Goal: Task Accomplishment & Management: Complete application form

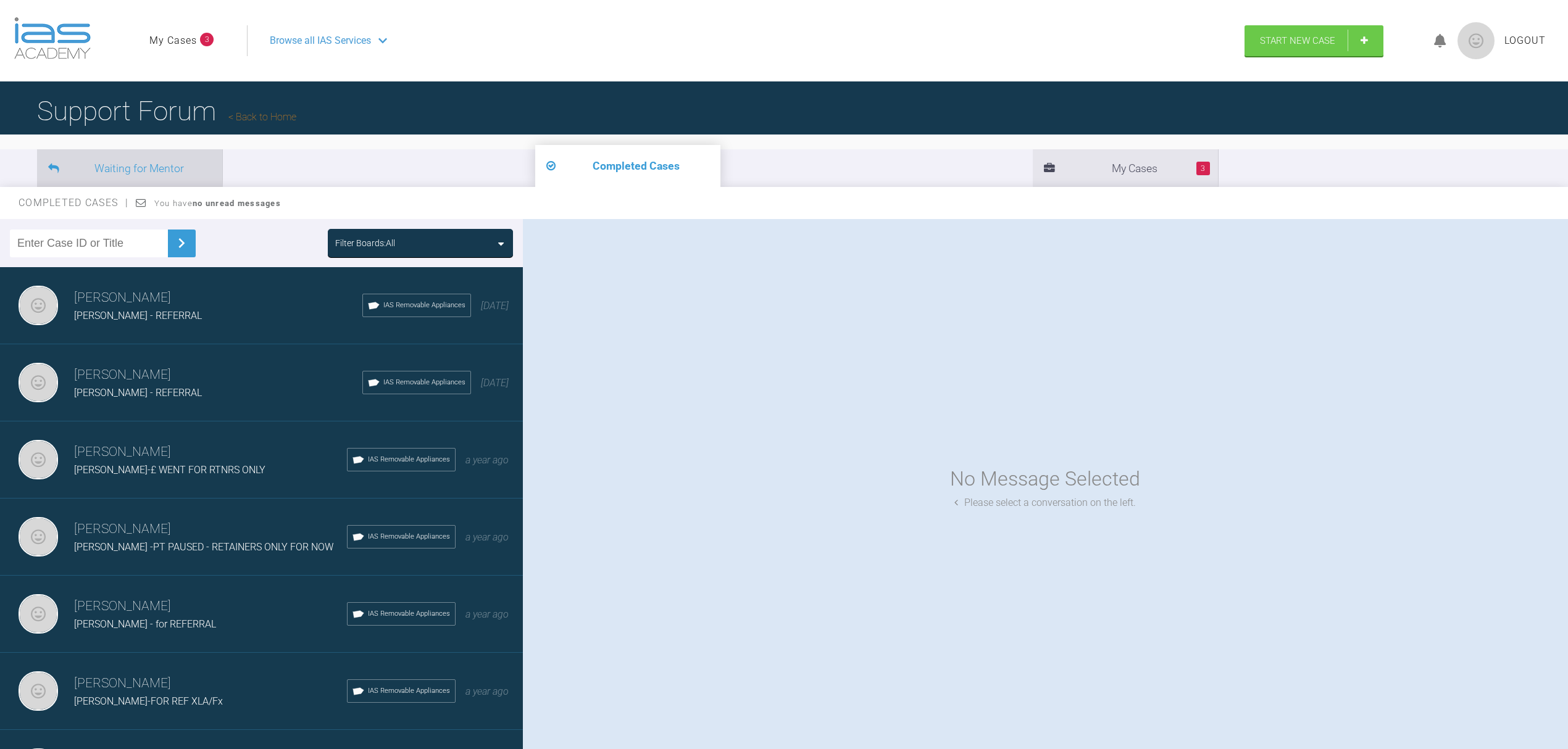
click at [176, 172] on li "Waiting for Mentor" at bounding box center [130, 168] width 185 height 37
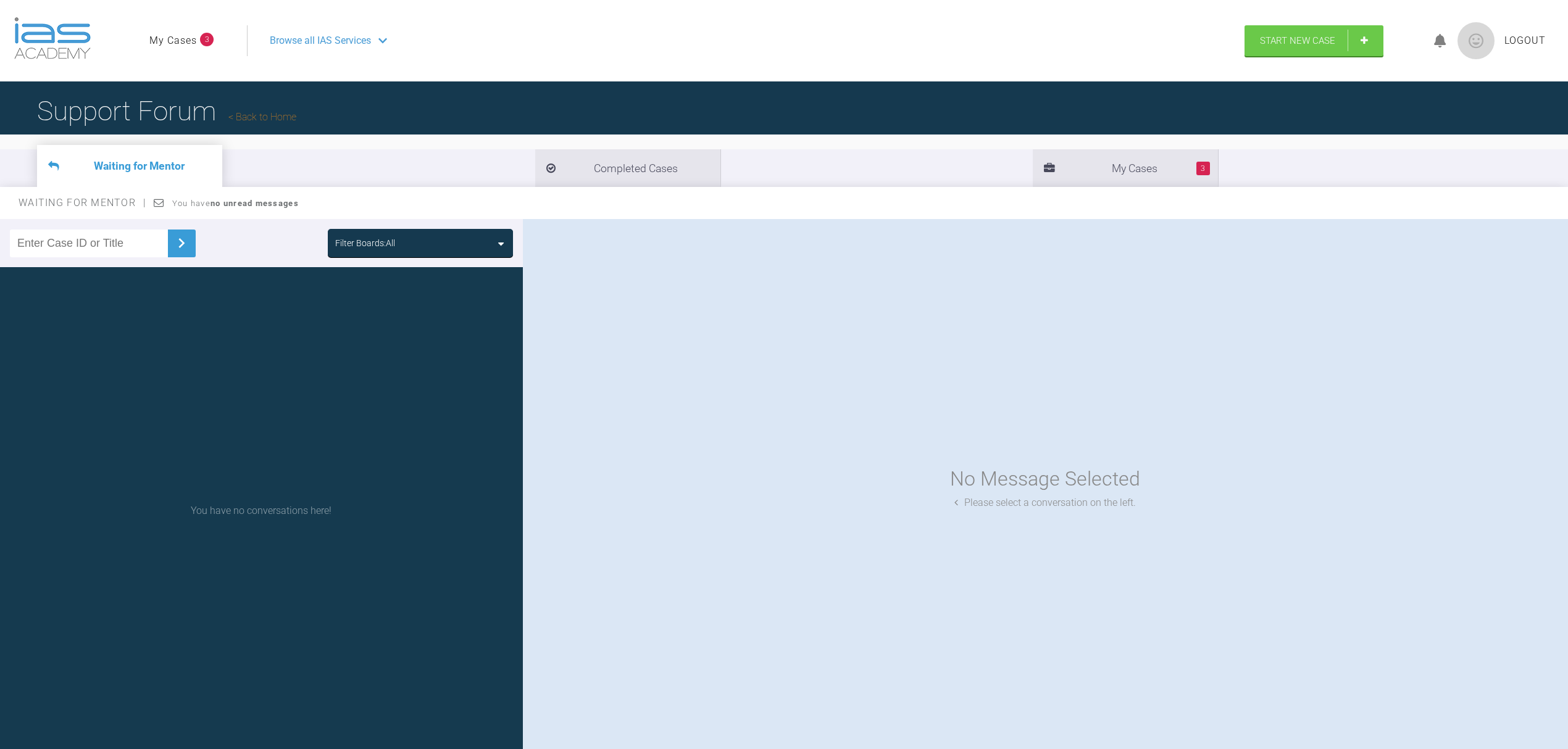
click at [1032, 163] on li "3 My Cases" at bounding box center [1125, 168] width 185 height 37
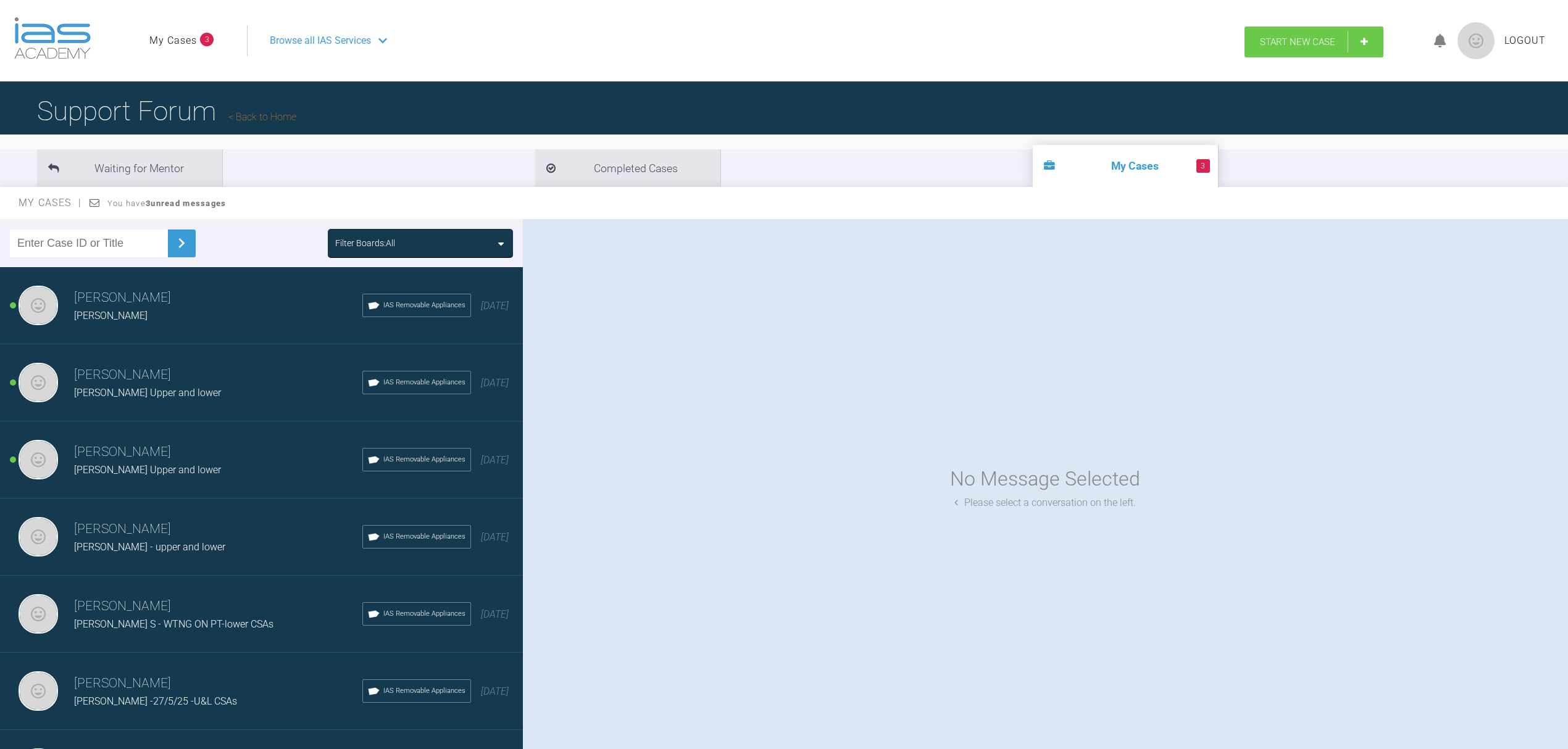
click at [1361, 37] on link "Start New Case" at bounding box center [1314, 42] width 139 height 31
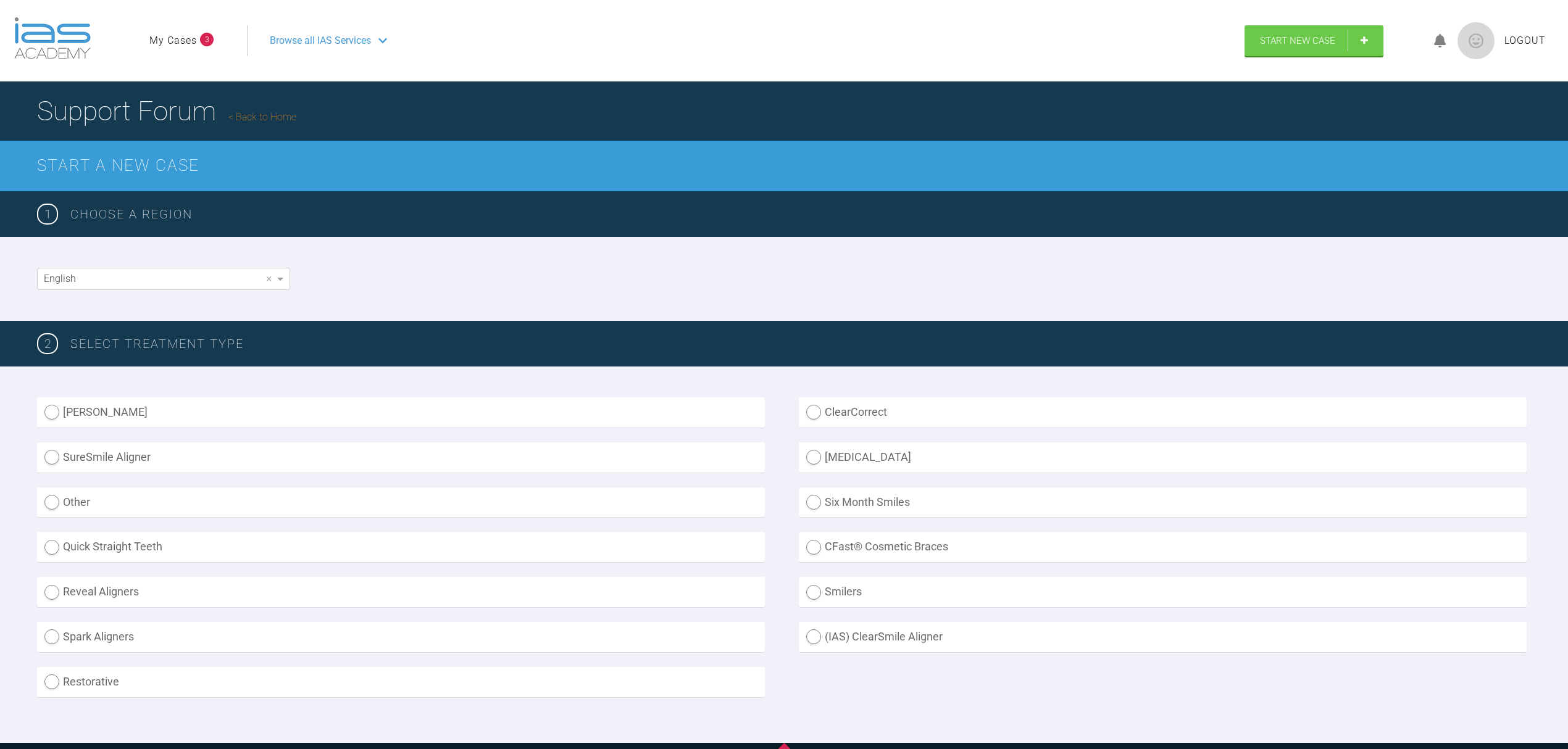
click at [813, 632] on label "(IAS) ClearSmile Aligner" at bounding box center [1162, 636] width 728 height 30
radio Aligner "true"
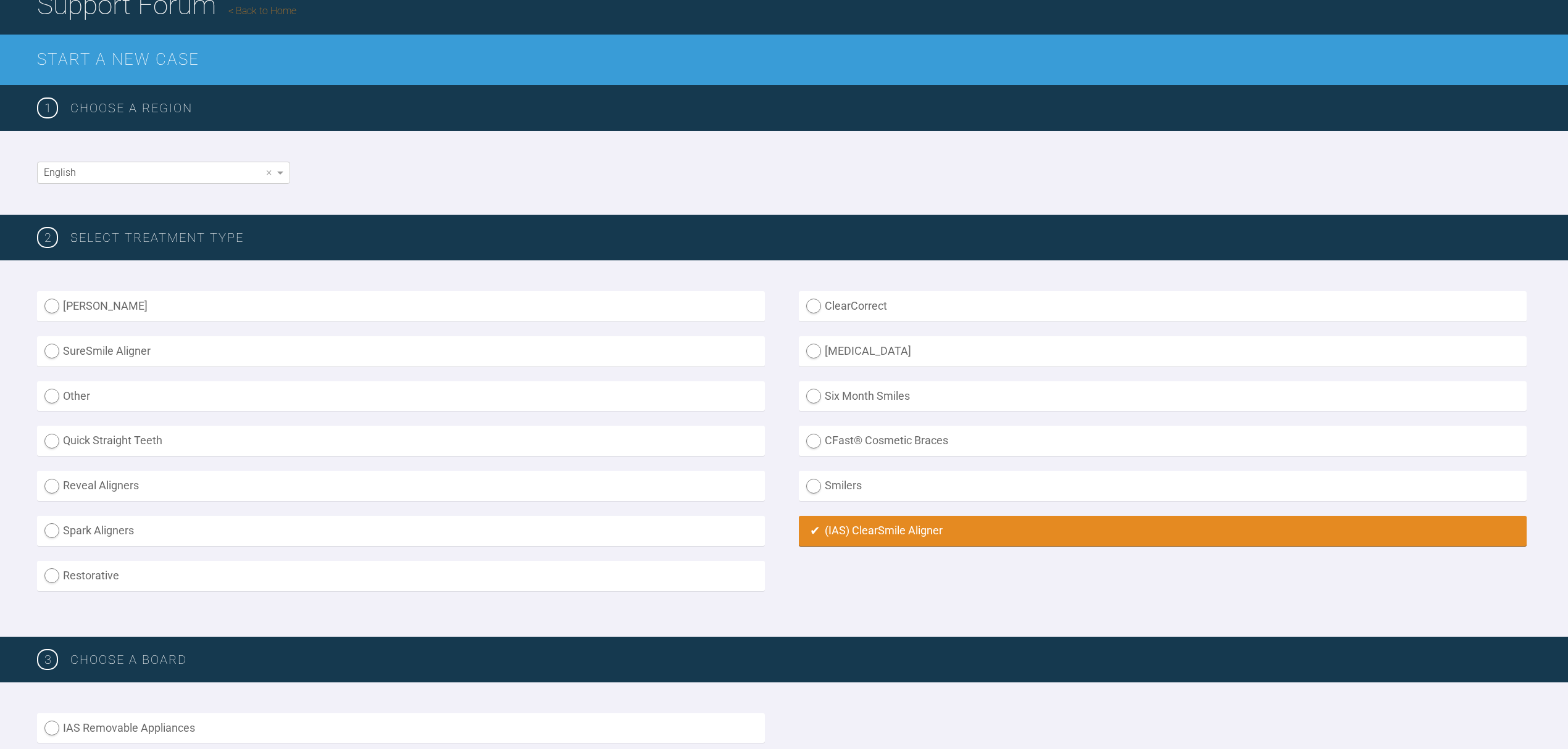
scroll to position [411, 0]
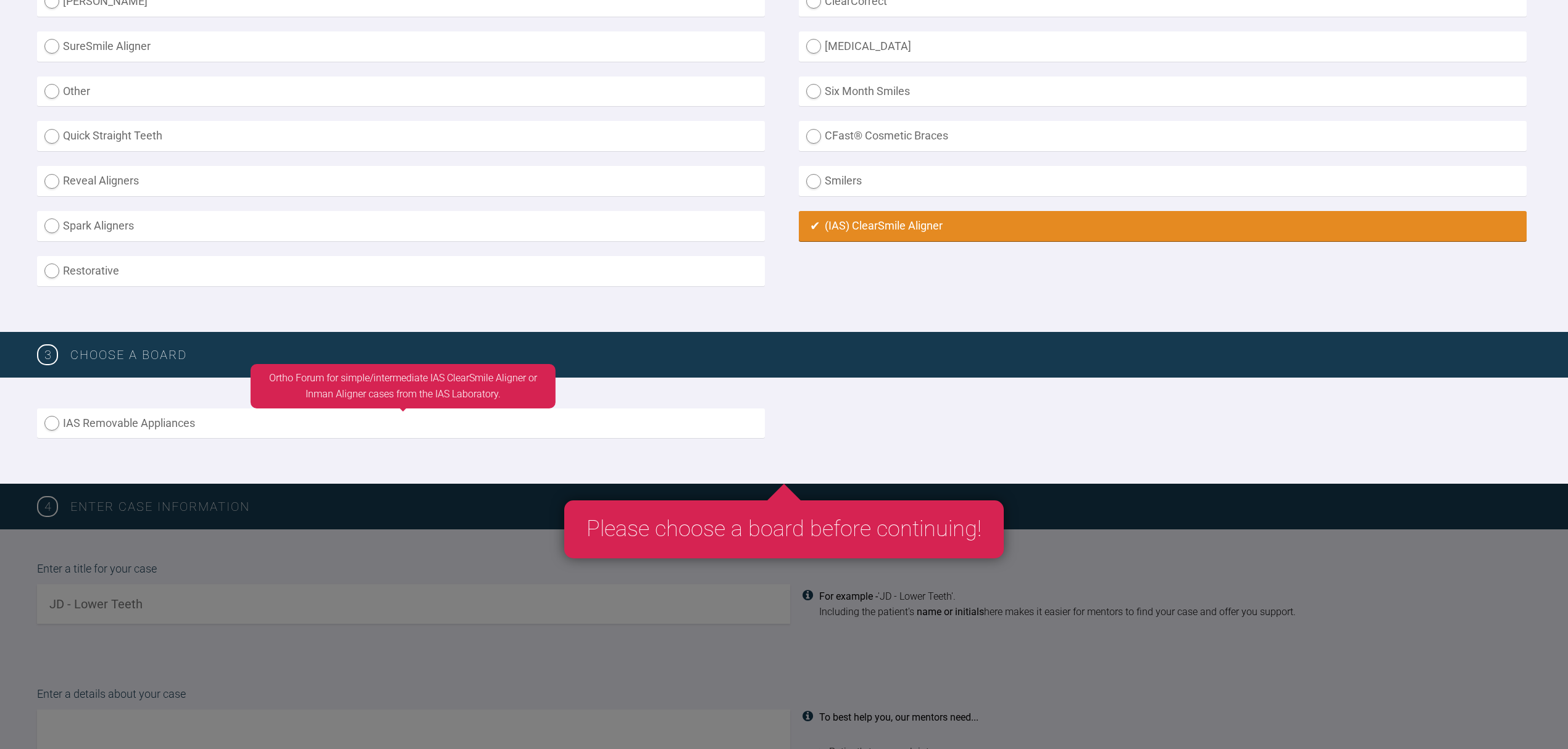
click at [45, 413] on label "IAS Removable Appliances" at bounding box center [401, 423] width 728 height 30
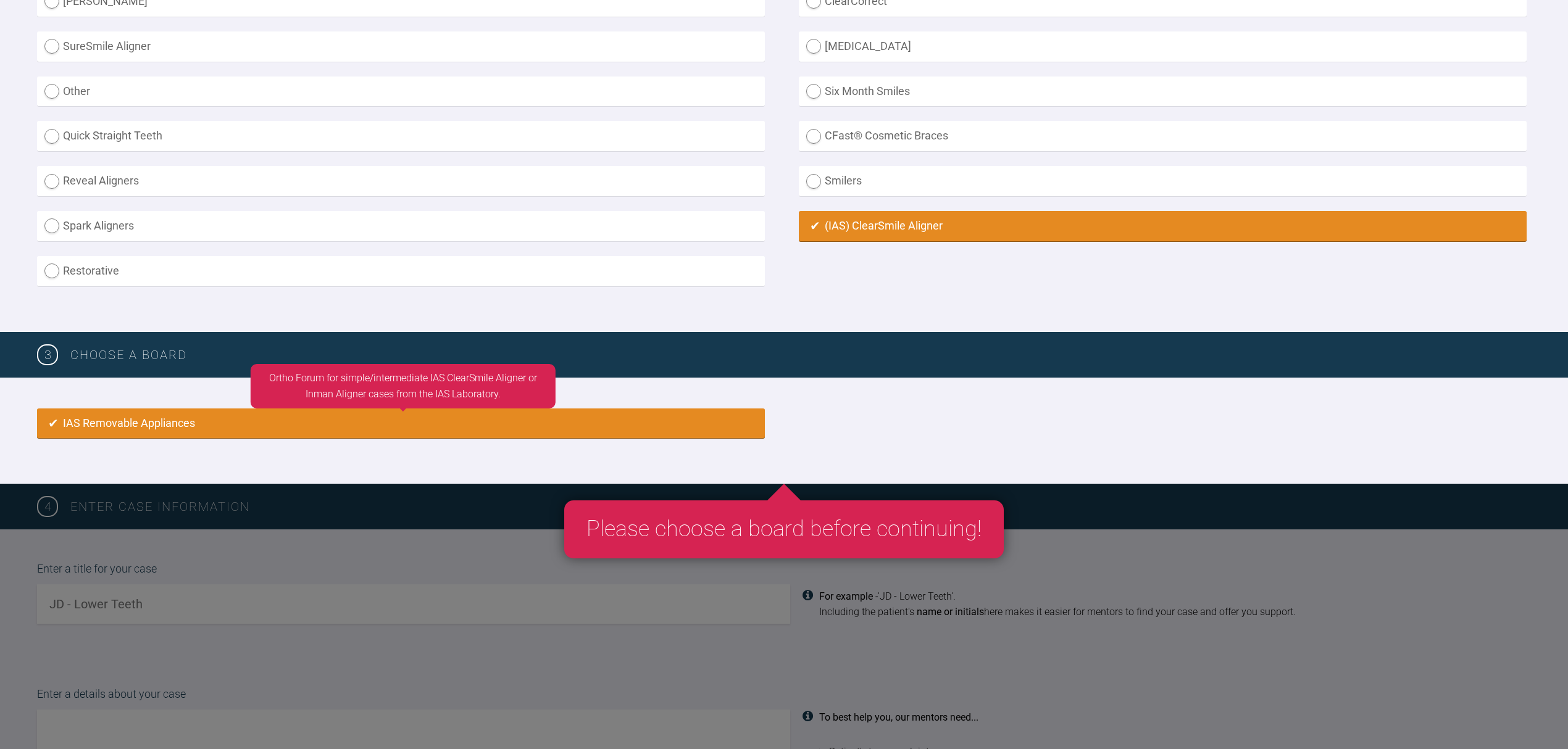
radio input "true"
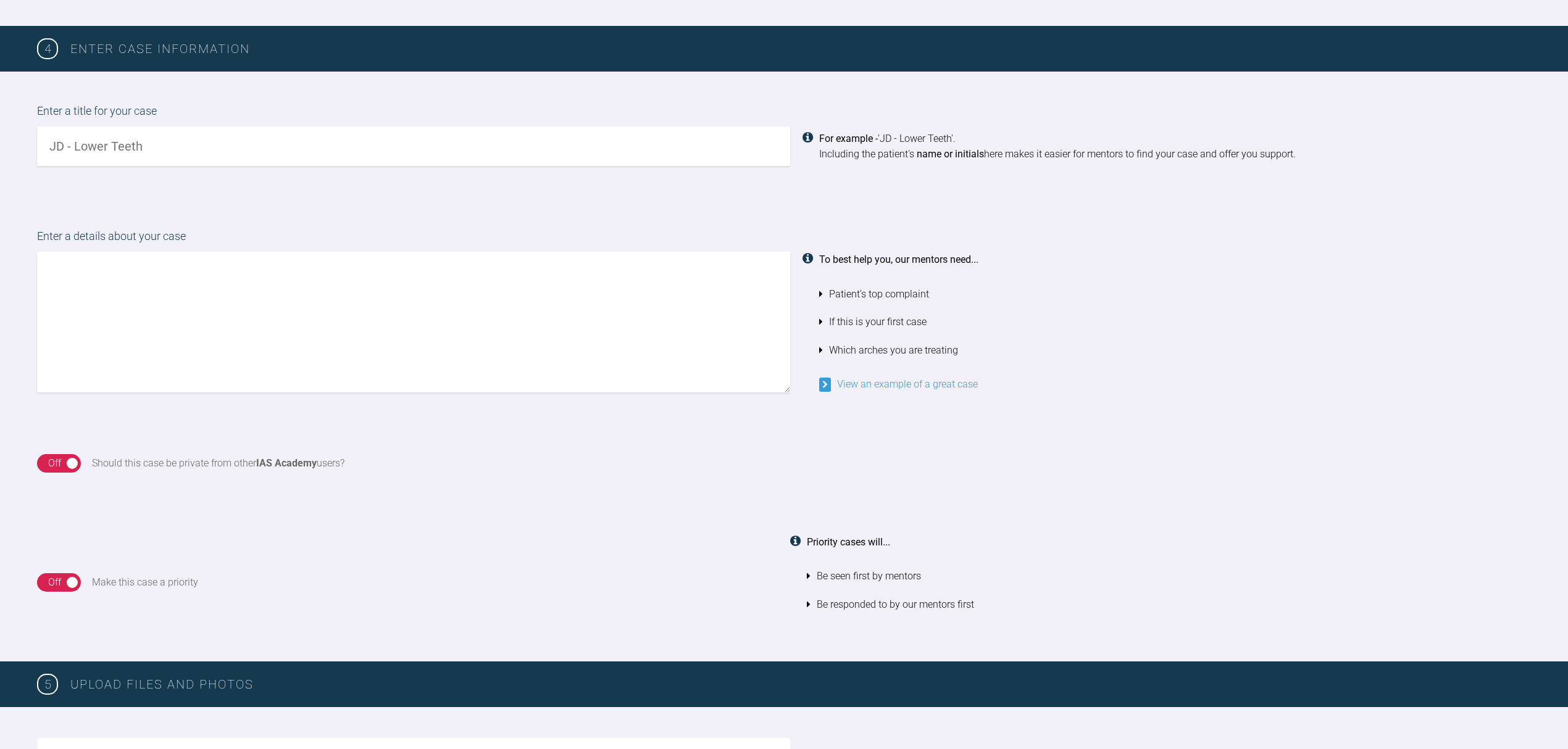
scroll to position [894, 0]
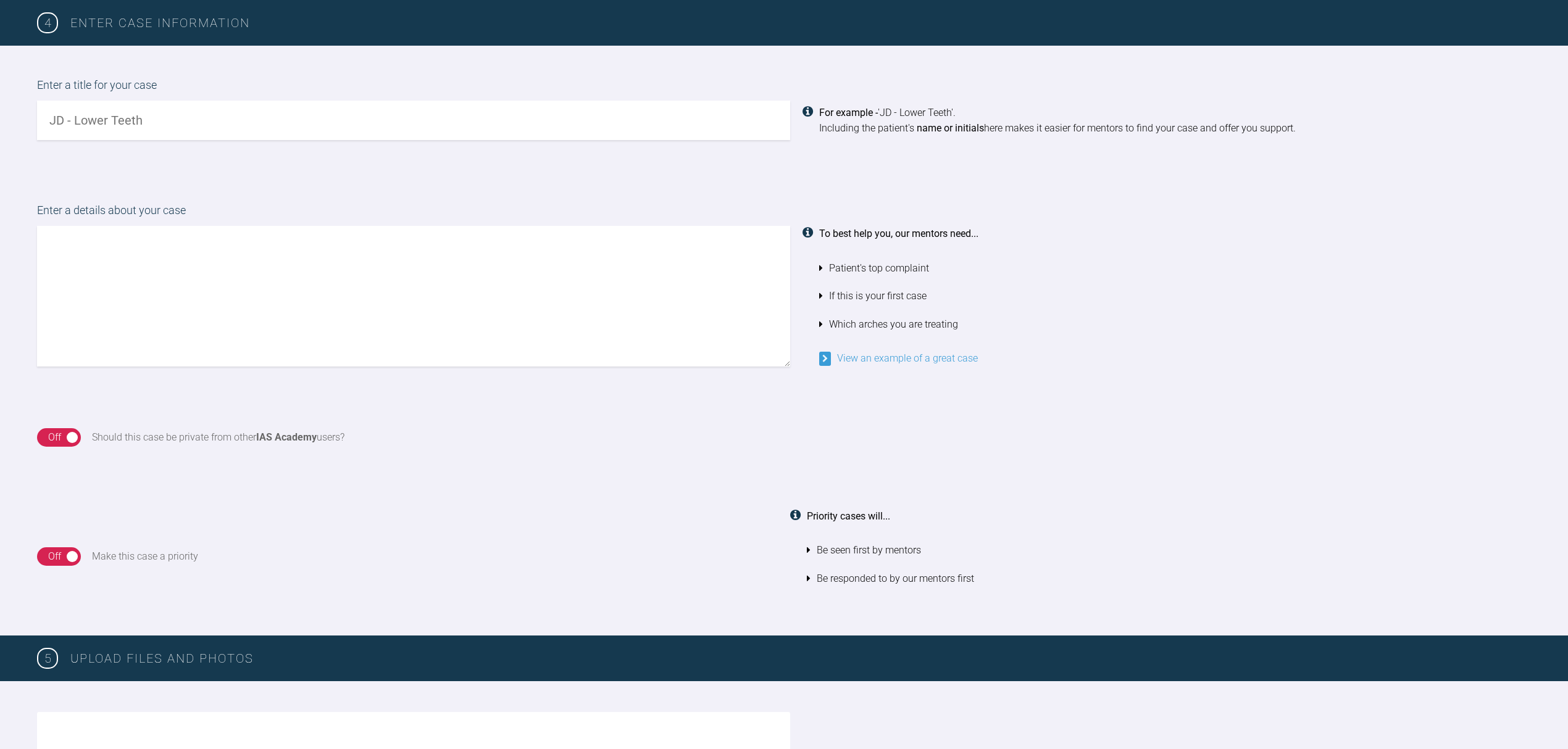
click at [166, 100] on input "text" at bounding box center [414, 120] width 753 height 40
click at [97, 110] on input "Mia L loer ants" at bounding box center [414, 120] width 753 height 40
click at [94, 112] on input "Mia L loer ants" at bounding box center [414, 120] width 753 height 40
type input "Mia L lower ants"
click at [120, 240] on textarea at bounding box center [414, 296] width 753 height 141
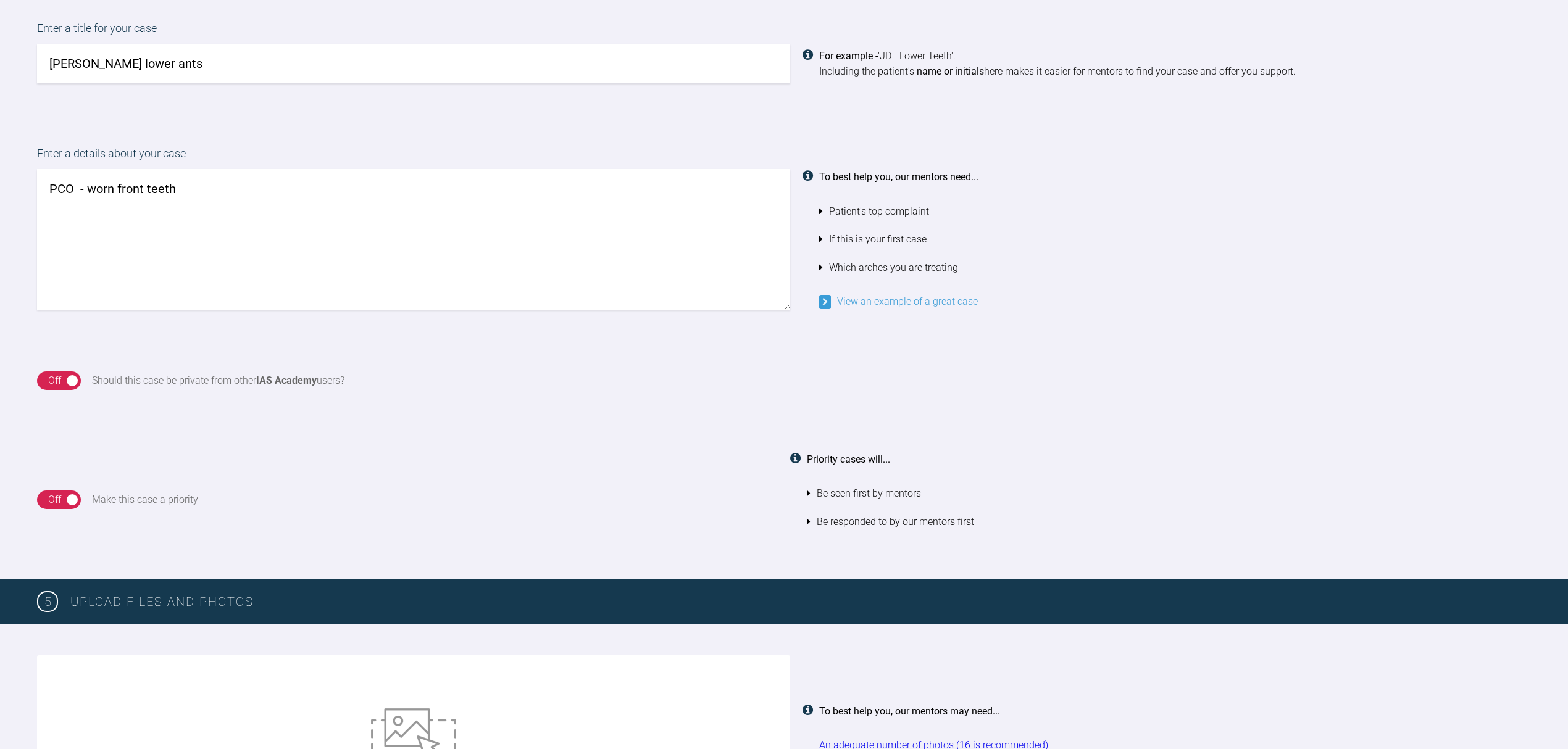
scroll to position [1059, 0]
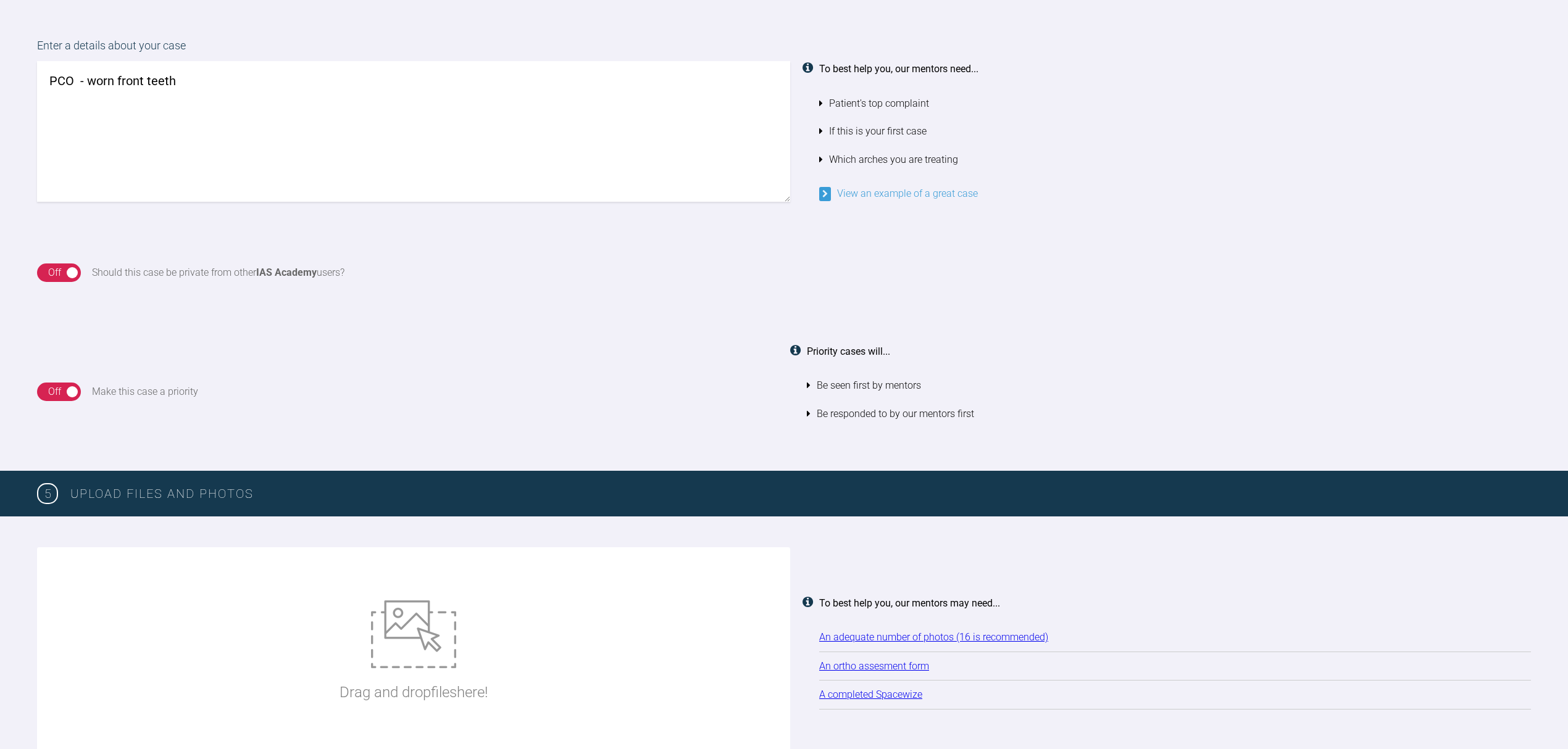
type textarea "PCO - worn front teeth"
click at [386, 627] on img at bounding box center [414, 633] width 86 height 68
type input "C:\fakepath\IMG_3080.JPG"
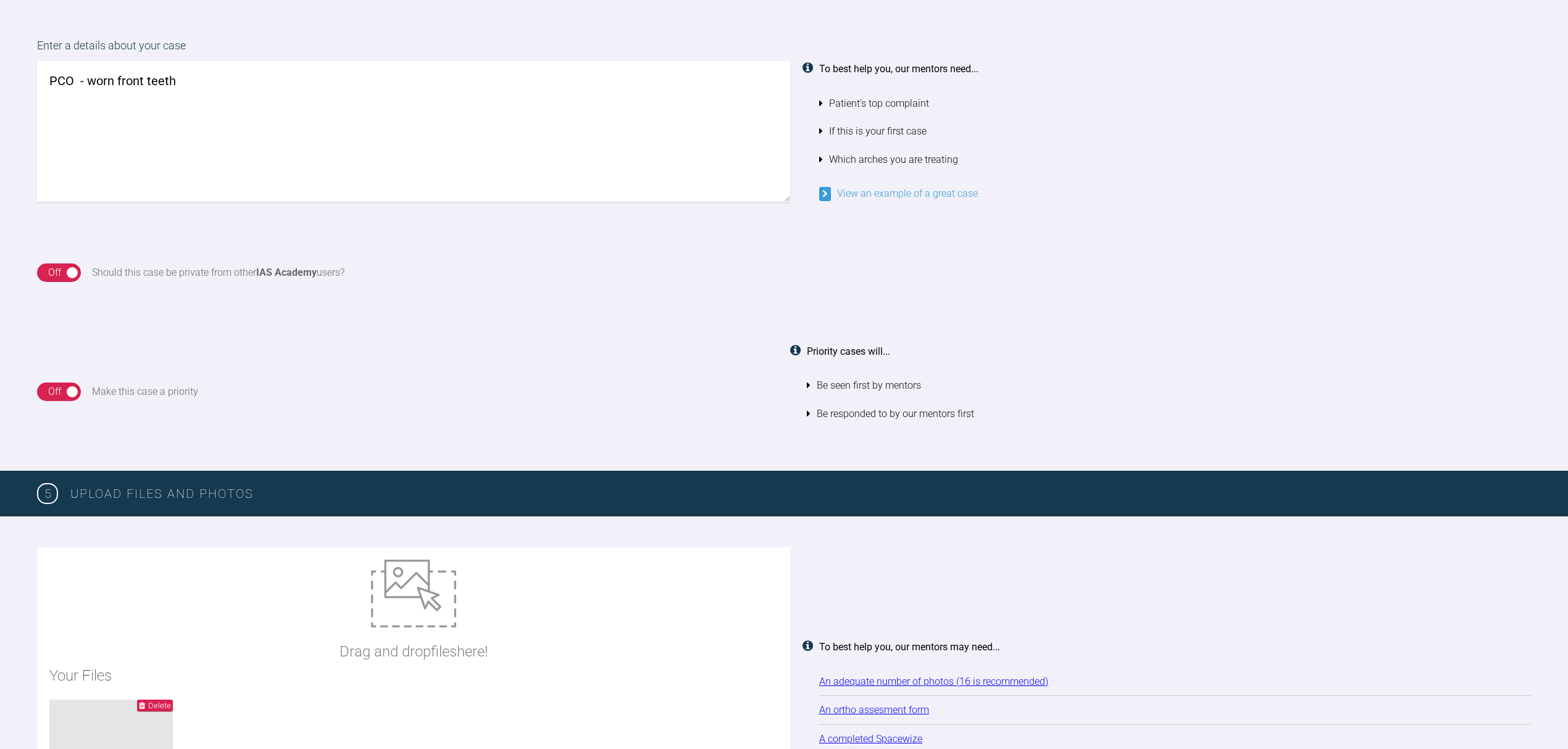
click at [396, 590] on img at bounding box center [414, 593] width 86 height 68
type input "C:\fakepath\IMG_3081.JPG"
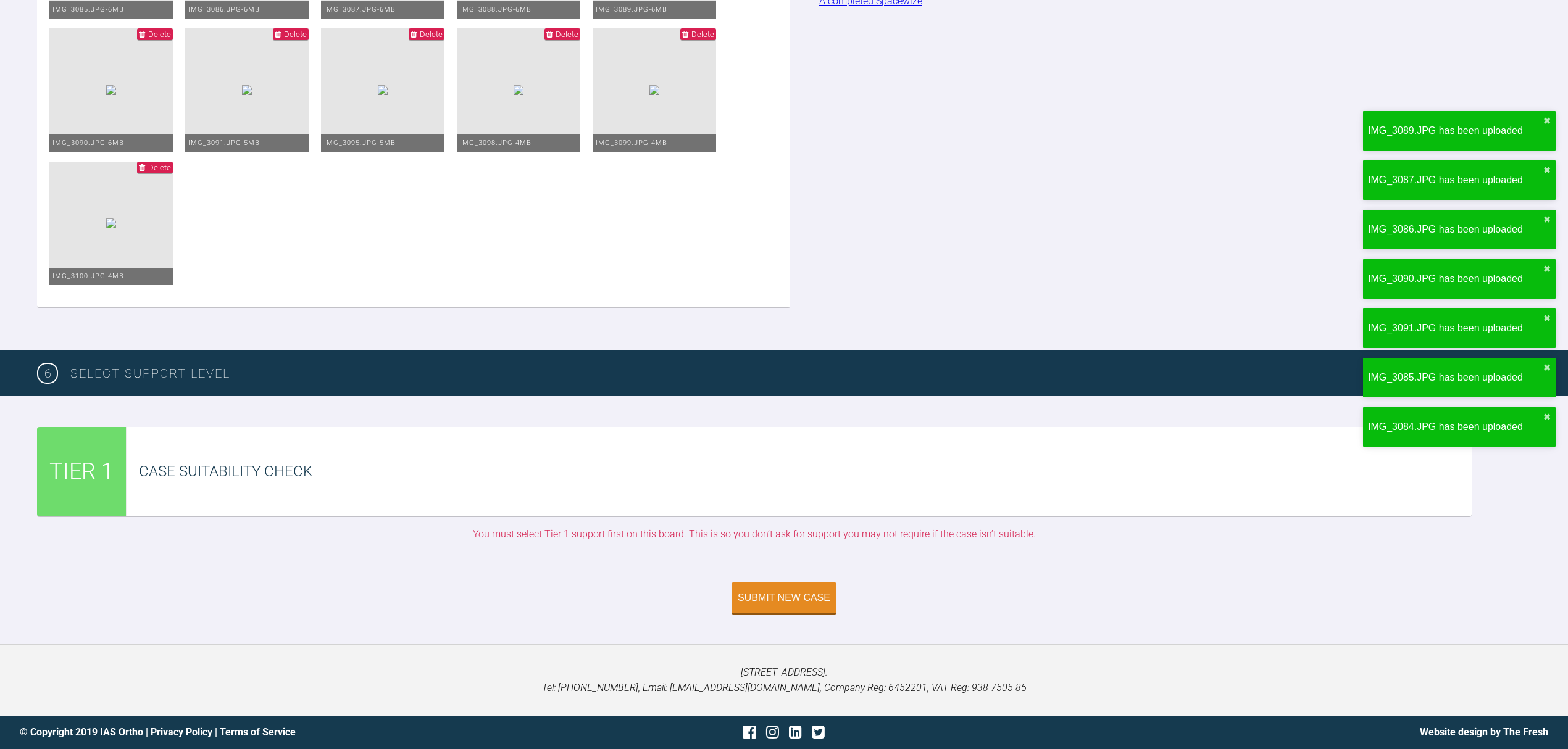
scroll to position [2252, 0]
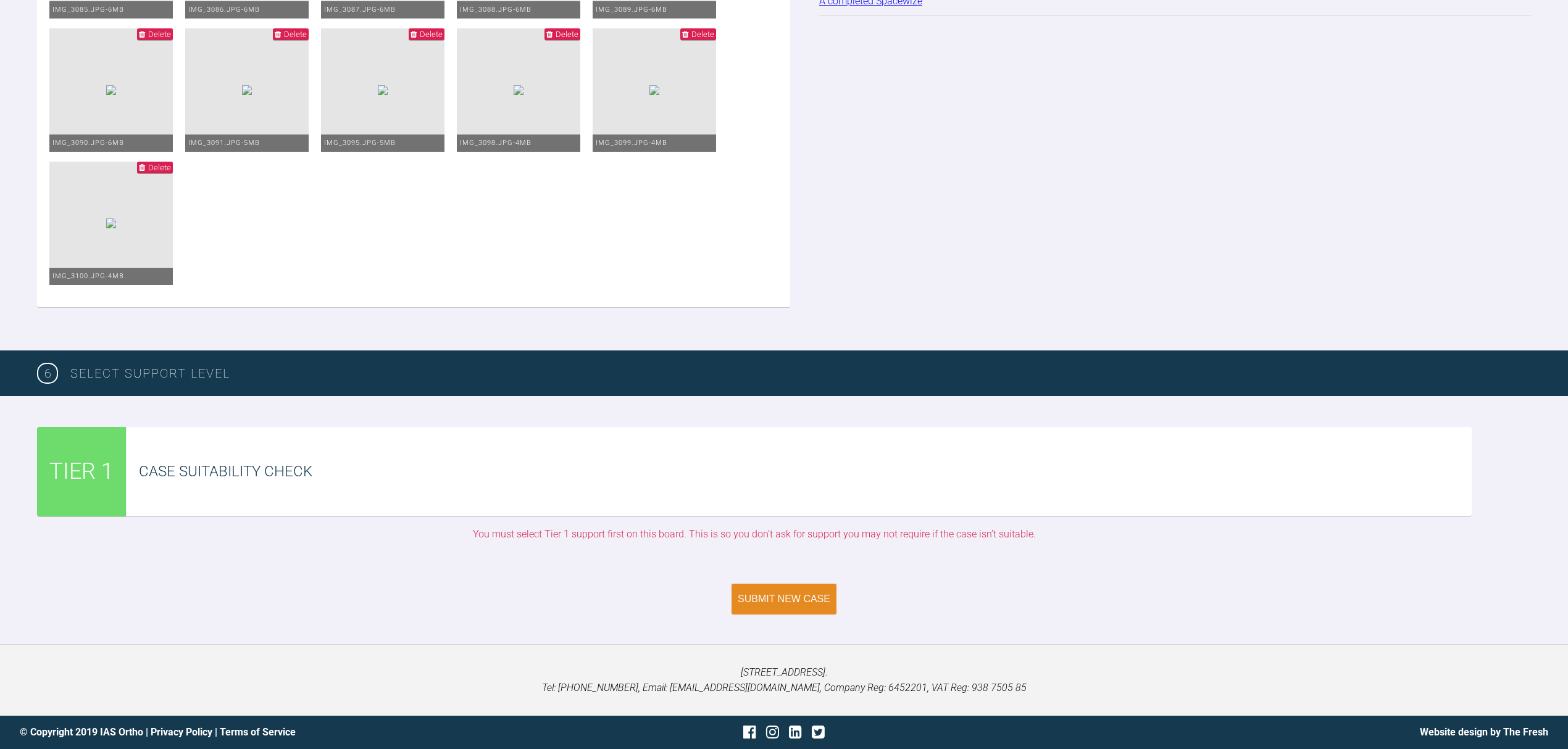
click at [798, 600] on div "Submit New Case" at bounding box center [784, 599] width 93 height 11
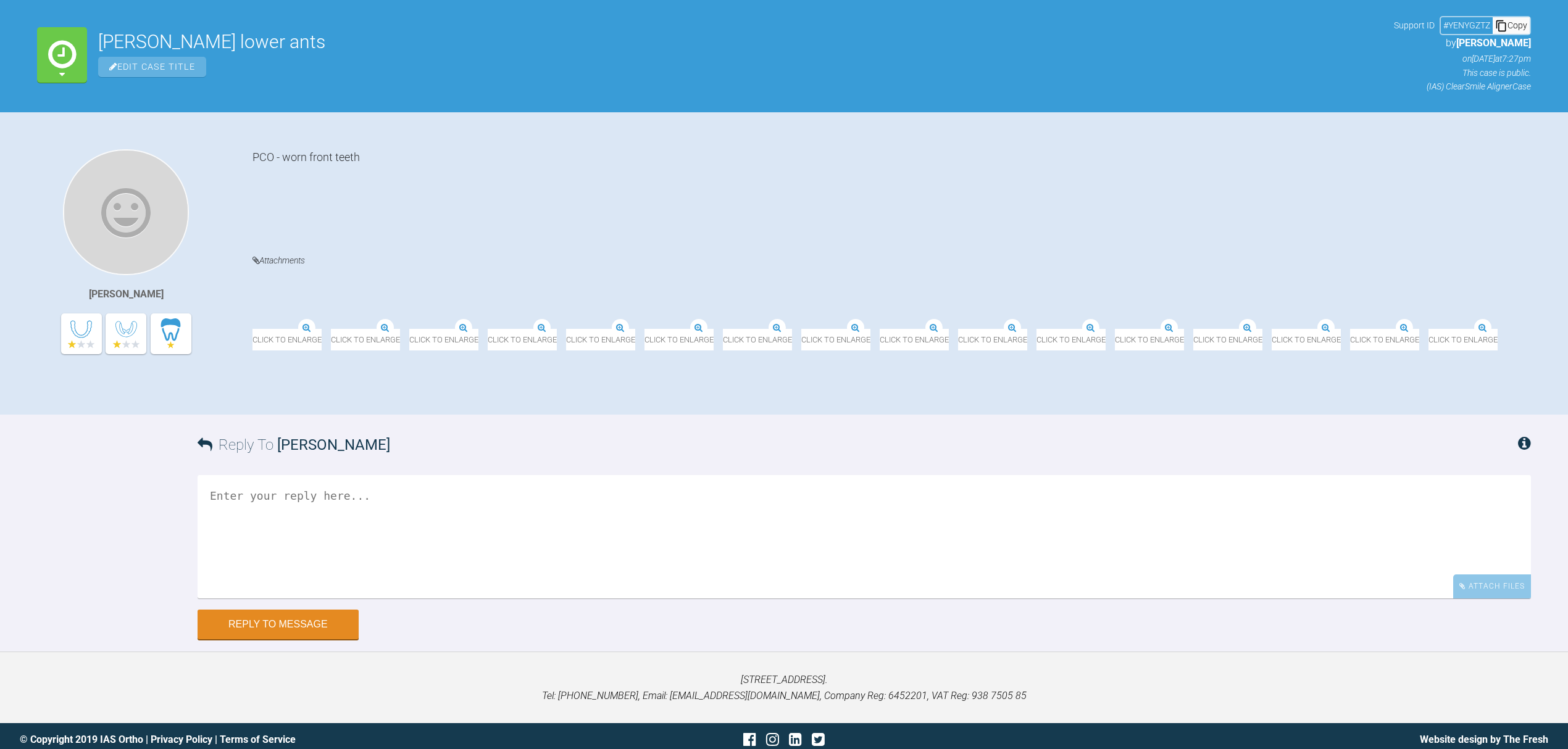
scroll to position [186, 0]
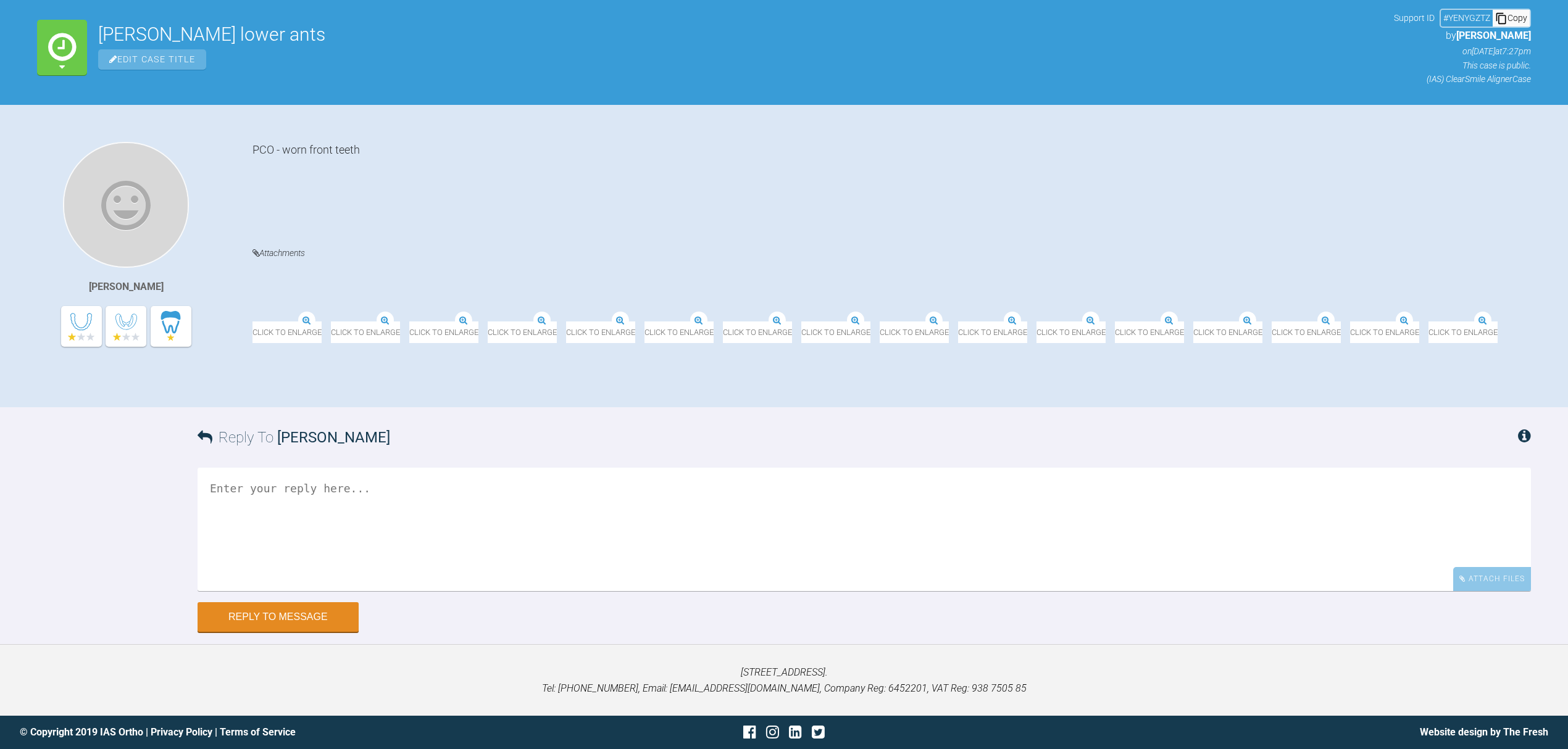
click at [327, 489] on textarea at bounding box center [864, 529] width 1333 height 124
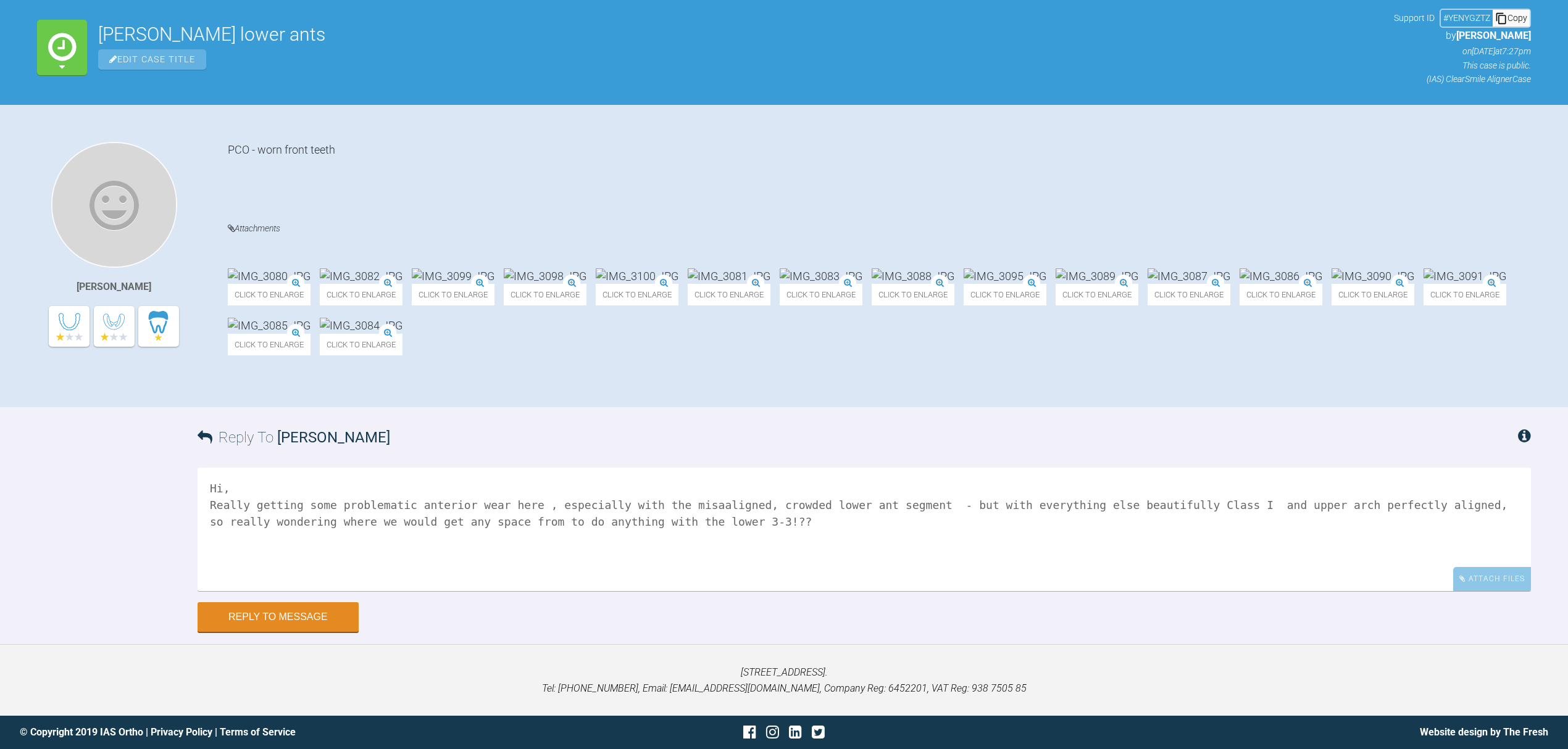
click at [1046, 268] on img at bounding box center [1004, 276] width 82 height 16
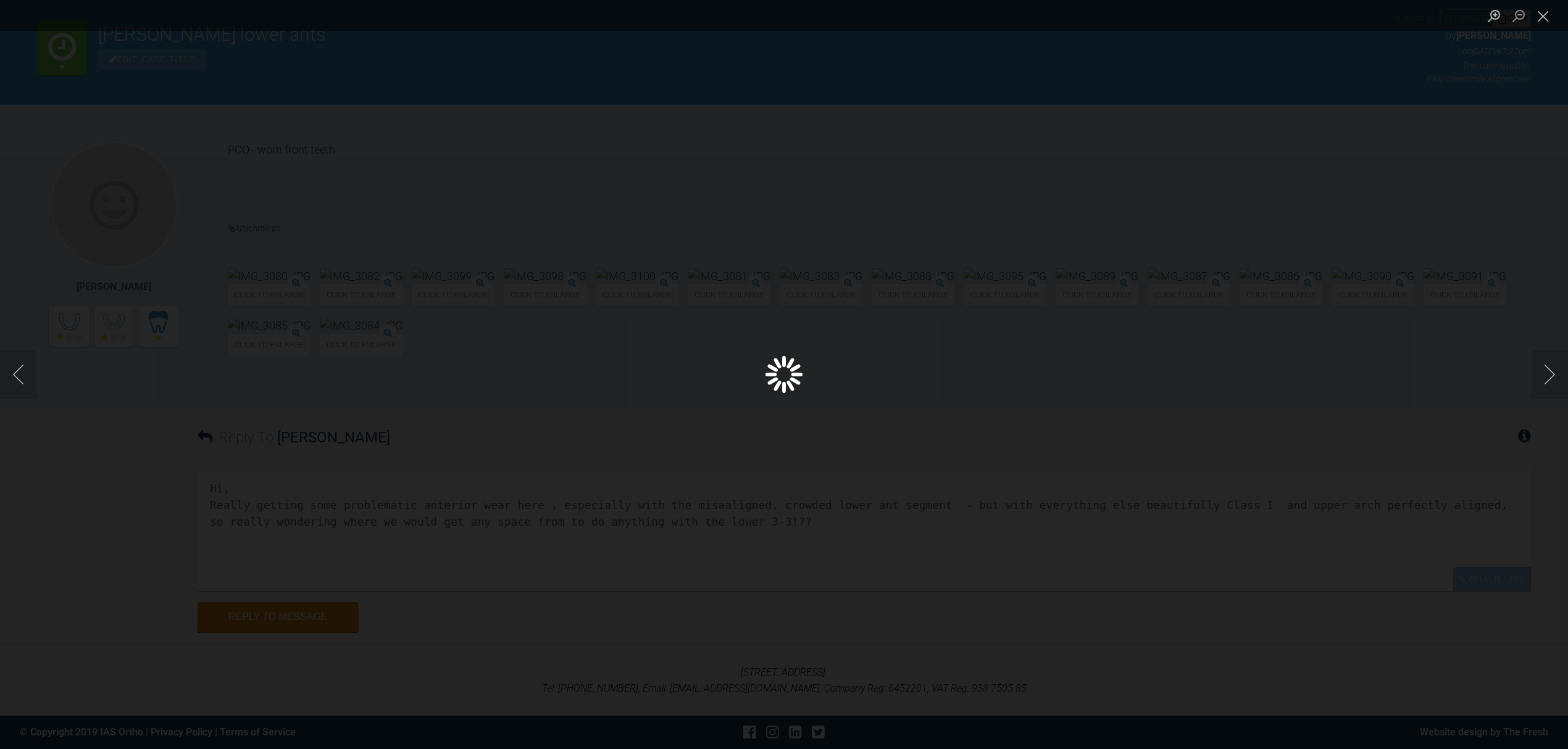
click at [1358, 190] on div "Lightbox" at bounding box center [784, 374] width 1568 height 749
click at [1538, 18] on button "Close lightbox" at bounding box center [1543, 16] width 25 height 22
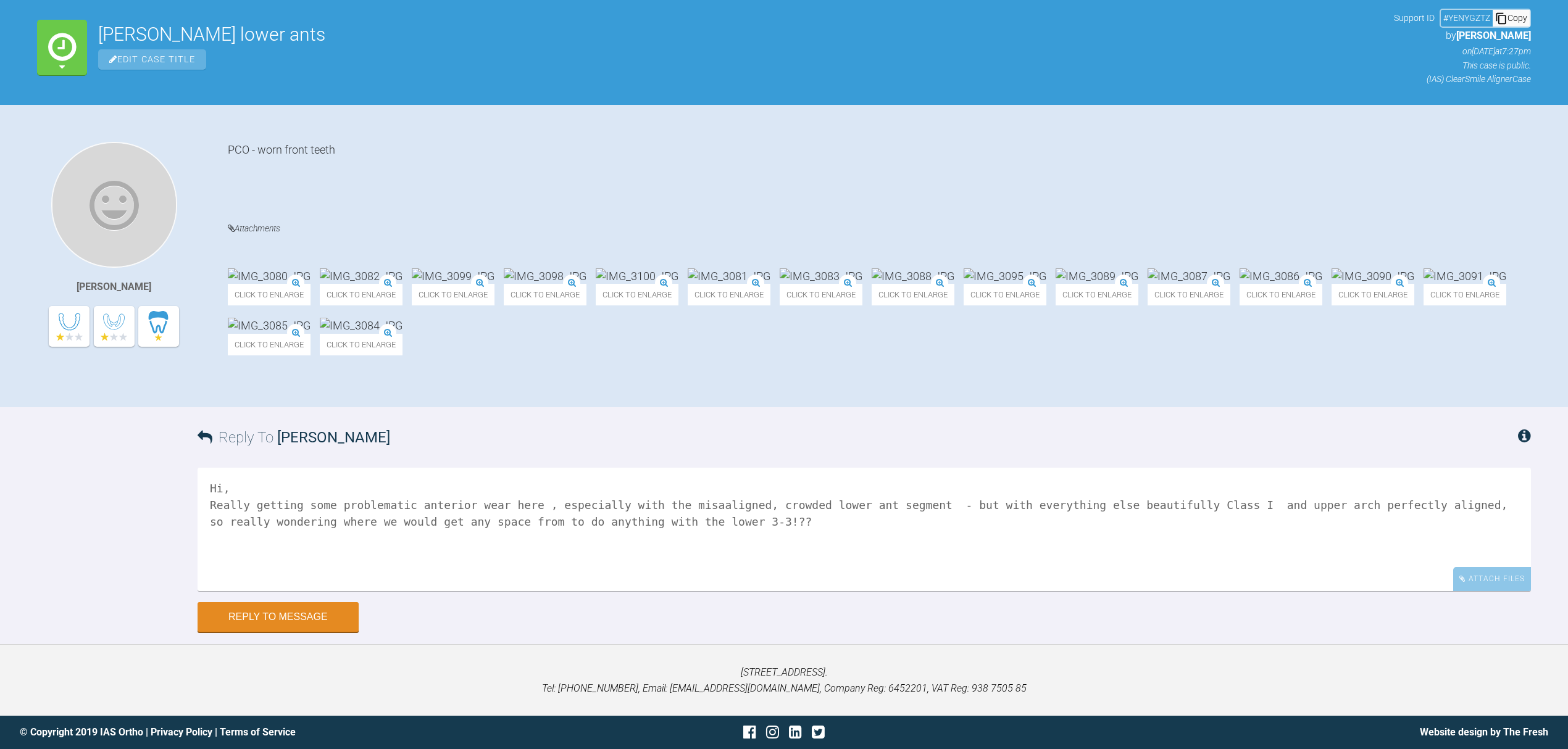
click at [1046, 268] on img at bounding box center [1004, 276] width 82 height 16
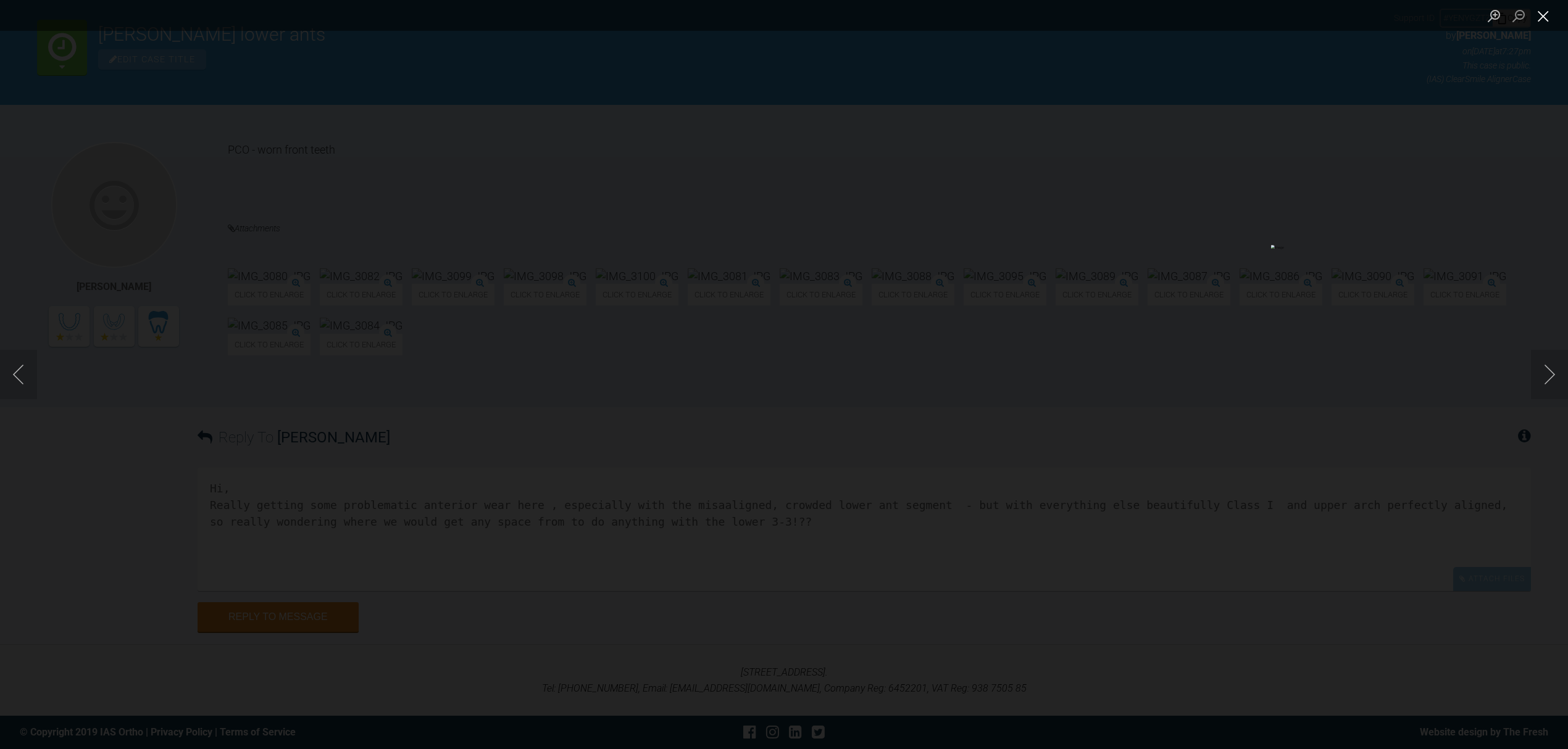
click at [1534, 19] on button "Close lightbox" at bounding box center [1543, 16] width 25 height 22
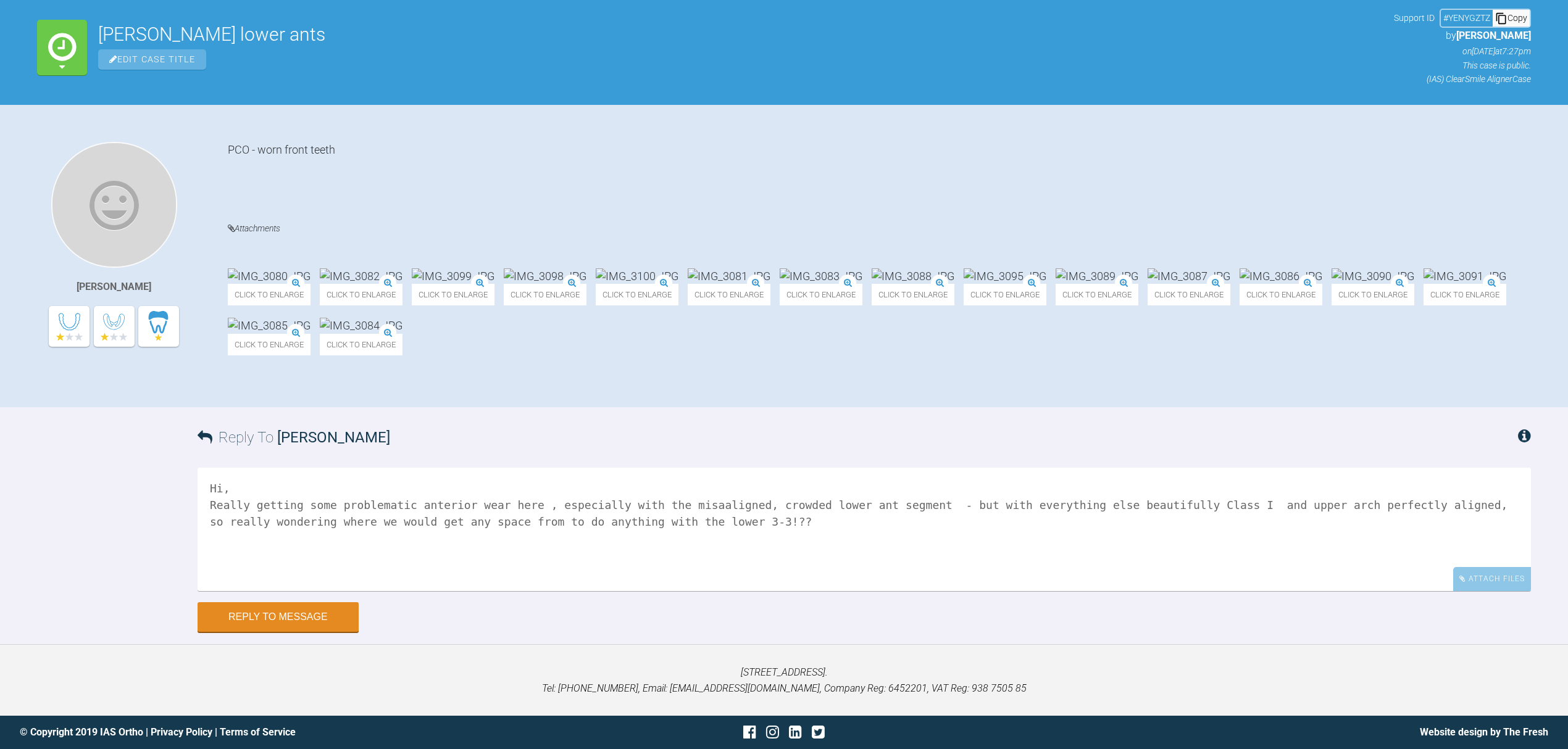
click at [645, 514] on textarea "Hi, Really getting some problematic anterior wear here , especially with the mi…" at bounding box center [864, 529] width 1333 height 124
click at [403, 268] on img at bounding box center [361, 276] width 82 height 16
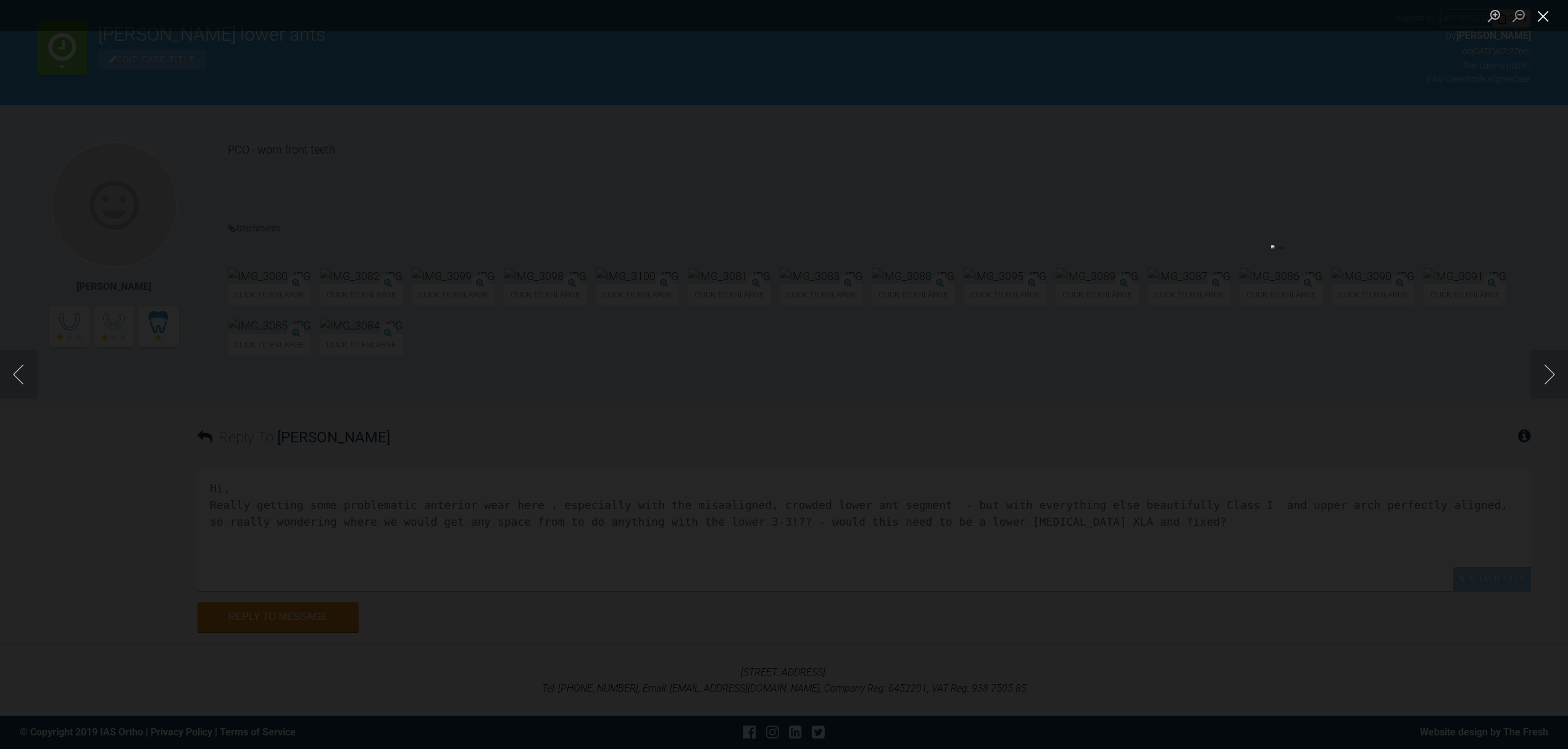
click at [1539, 15] on button "Close lightbox" at bounding box center [1543, 16] width 25 height 22
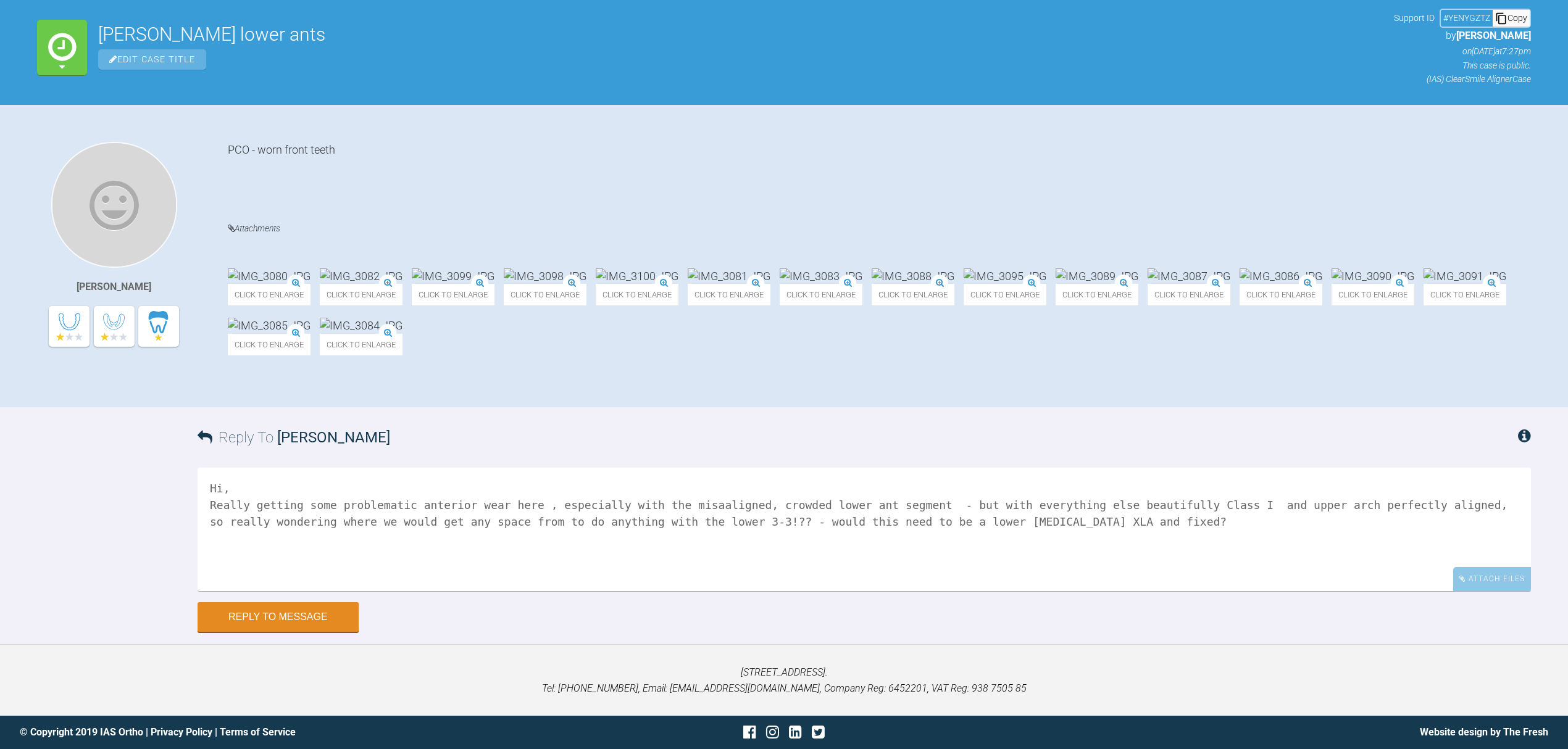
click at [406, 504] on textarea "Hi, Really getting some problematic anterior wear here , especially with the mi…" at bounding box center [864, 529] width 1333 height 124
click at [1454, 499] on textarea "Hi, Really getting some problematic upper anterior wear here , especially with …" at bounding box center [864, 529] width 1333 height 124
click at [1049, 512] on textarea "Hi, Really getting some problematic upper anterior wear here , especially with …" at bounding box center [864, 529] width 1333 height 124
click at [1042, 519] on textarea "Hi, Really getting some problematic upper anterior wear here , especially with …" at bounding box center [864, 529] width 1333 height 124
type textarea "Hi, Really getting some problematic upper anterior wear here , especially with …"
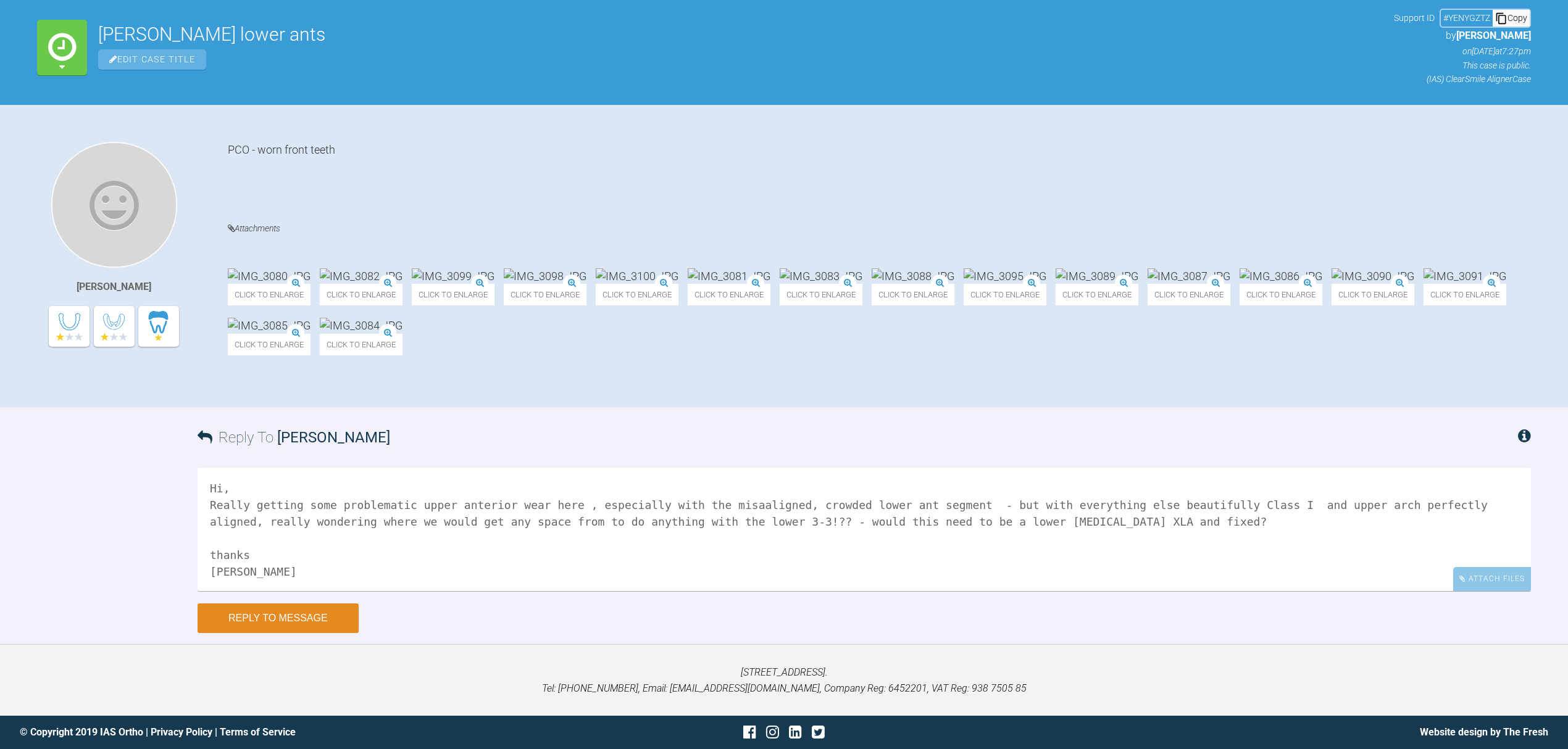
click at [257, 615] on button "Reply to Message" at bounding box center [278, 618] width 161 height 30
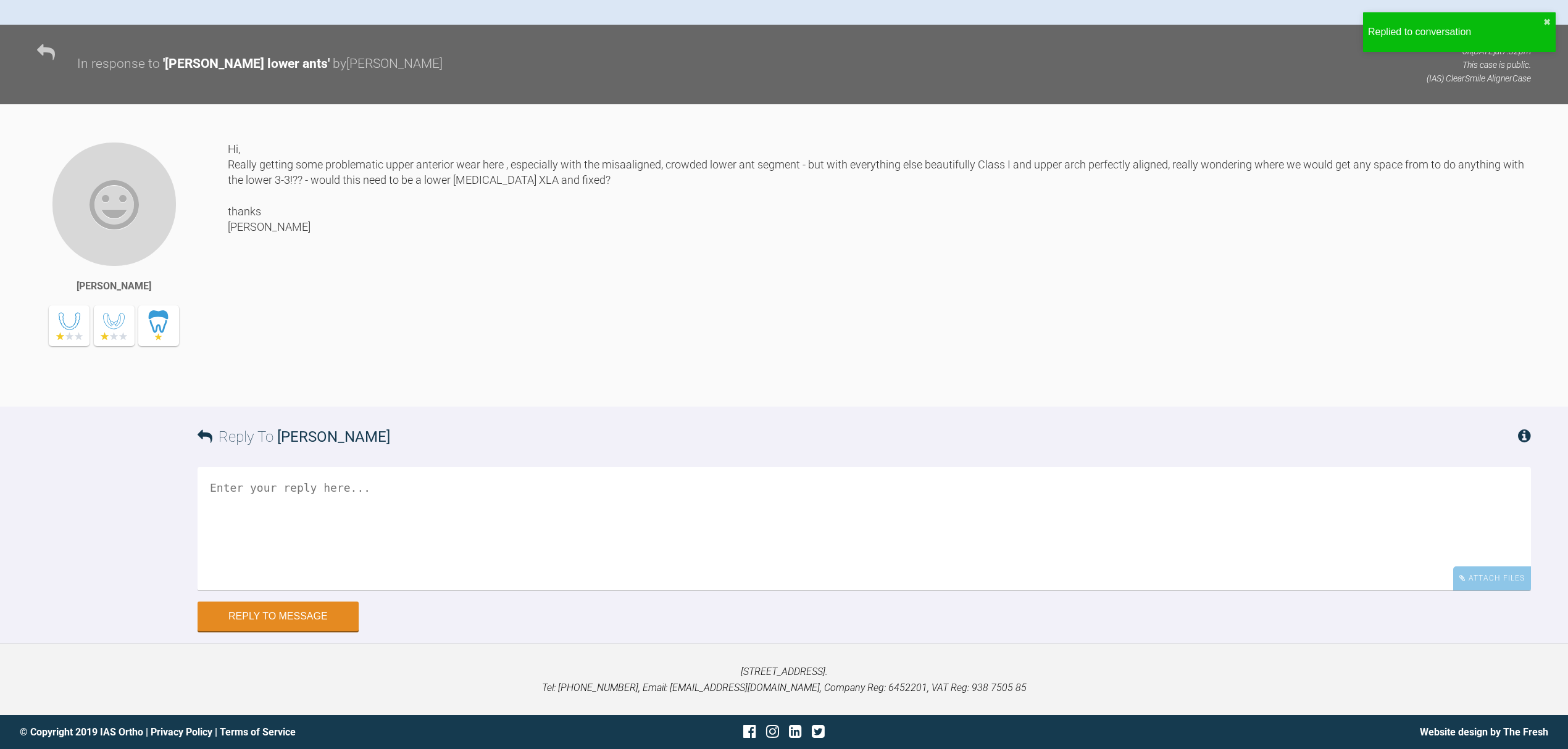
scroll to position [566, 0]
